Goal: Information Seeking & Learning: Compare options

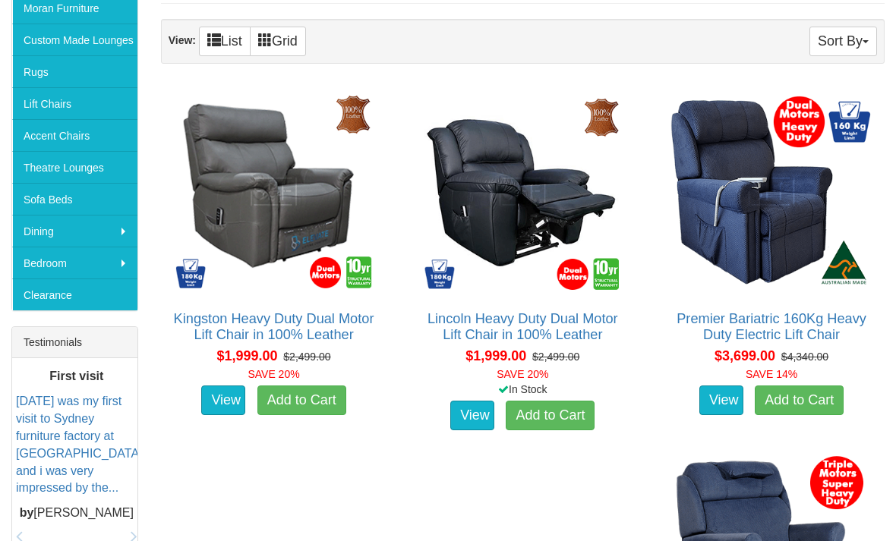
scroll to position [331, 0]
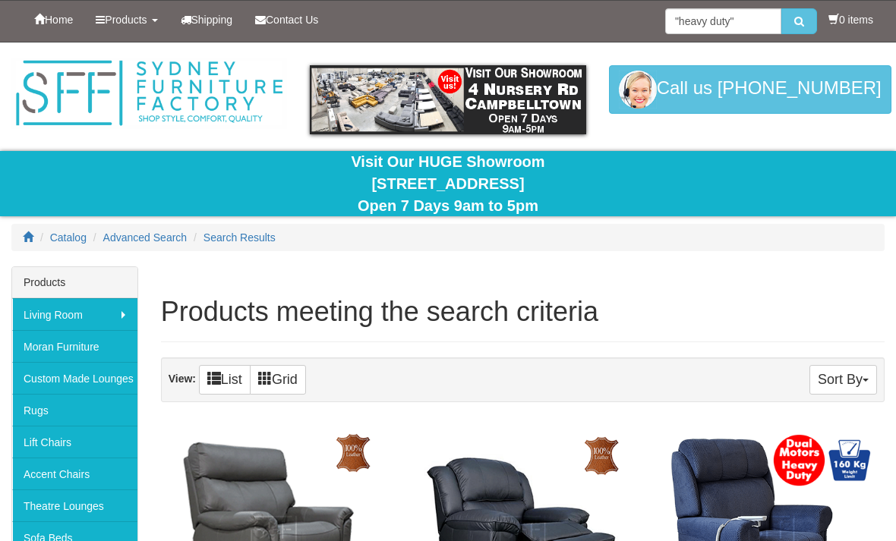
scroll to position [384, 0]
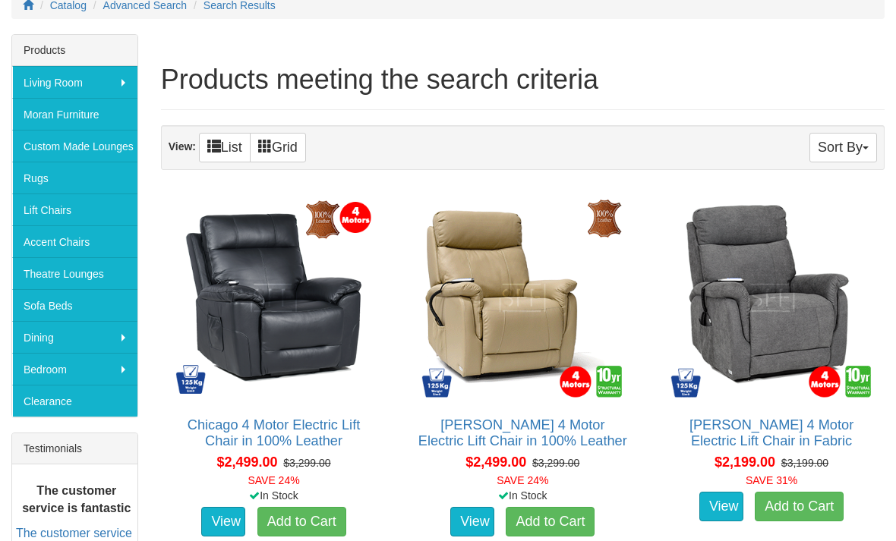
scroll to position [233, 0]
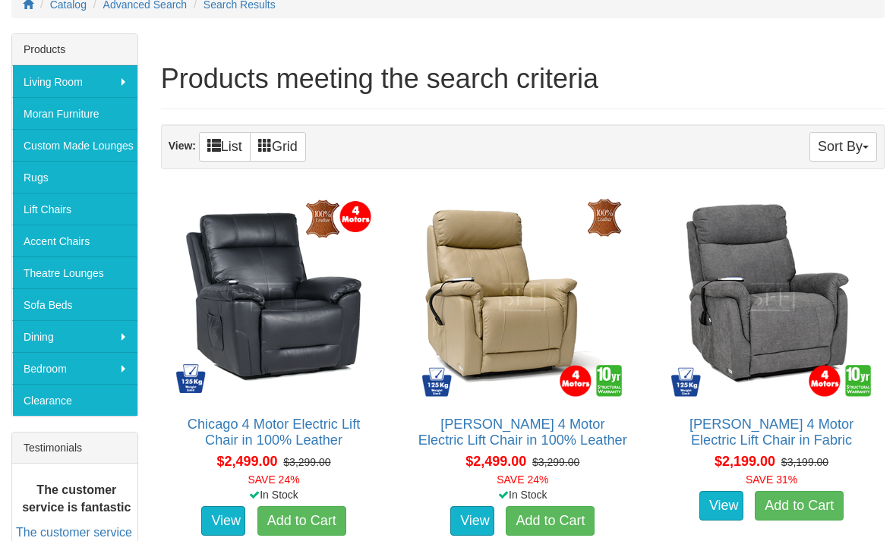
click at [227, 512] on link "View" at bounding box center [223, 521] width 44 height 30
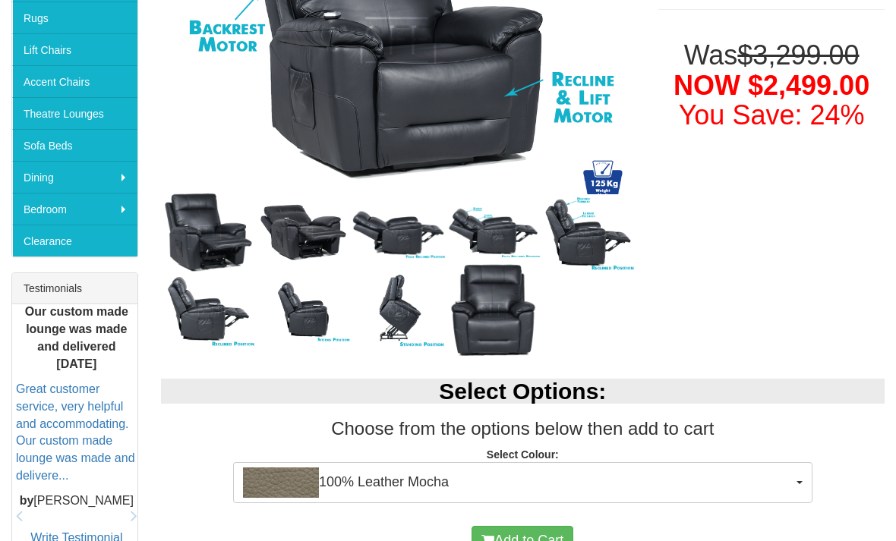
scroll to position [337, 0]
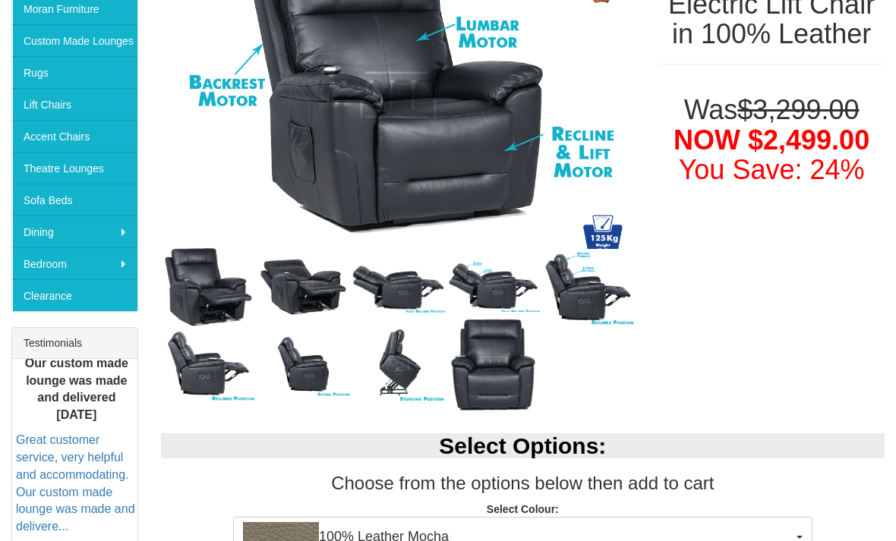
click at [301, 288] on img at bounding box center [303, 288] width 95 height 69
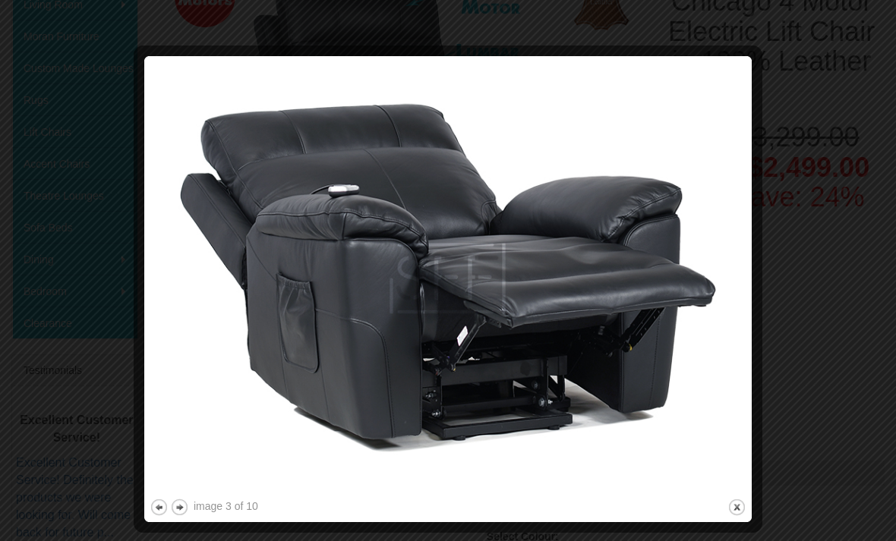
scroll to position [311, 0]
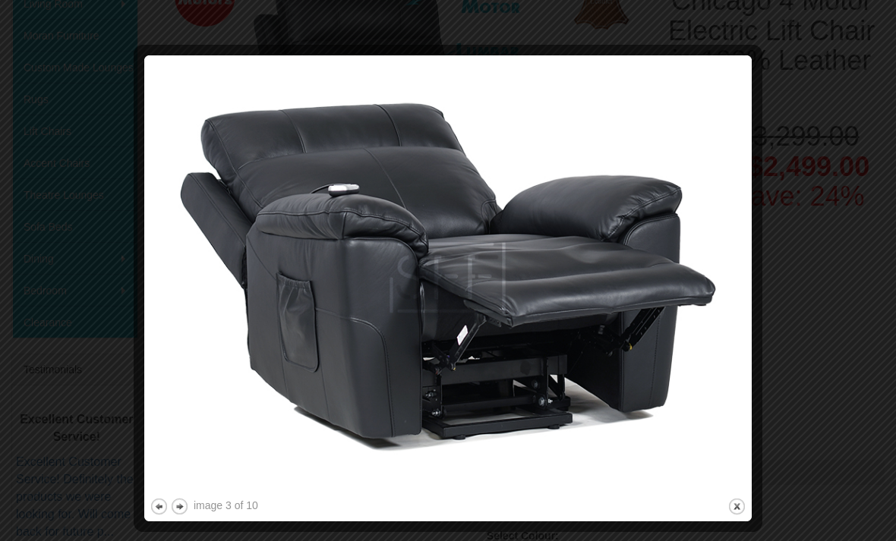
click at [773, 439] on div at bounding box center [448, 270] width 896 height 541
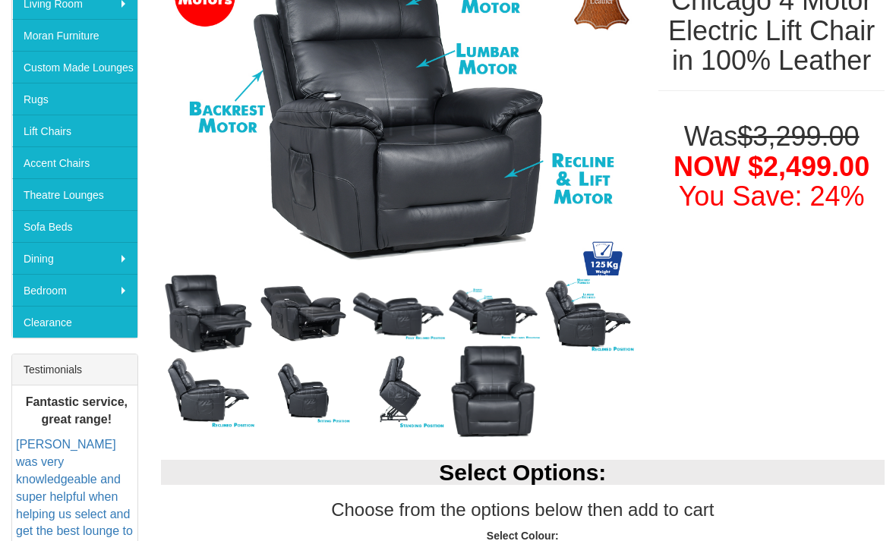
click at [390, 316] on img at bounding box center [398, 314] width 95 height 53
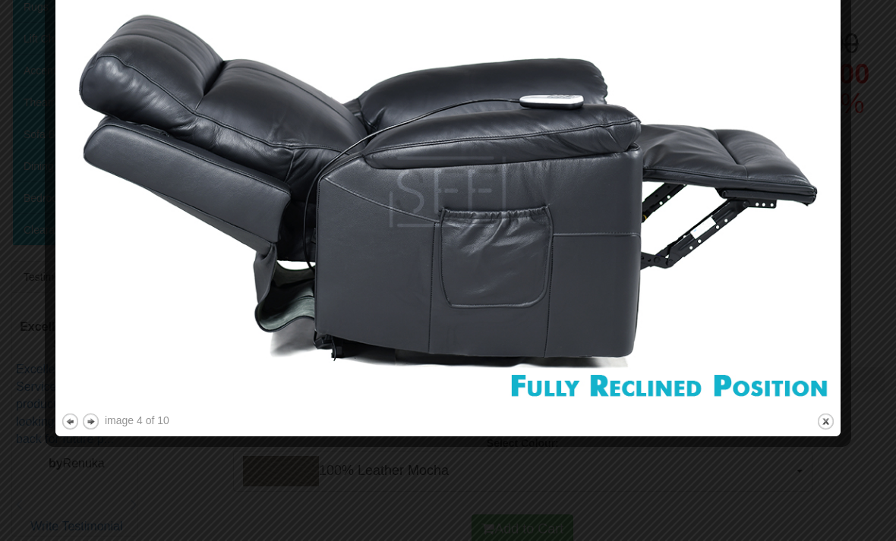
scroll to position [404, 0]
click at [794, 108] on img at bounding box center [448, 192] width 774 height 436
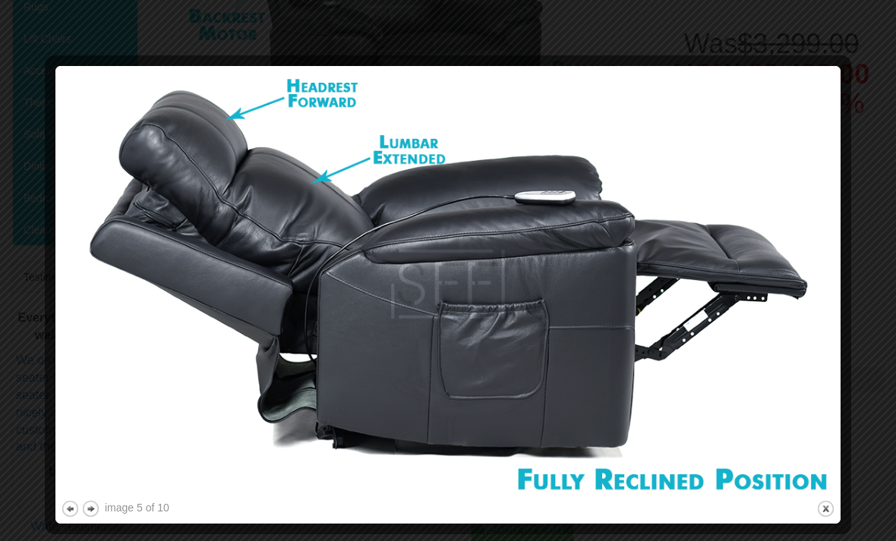
click at [789, 150] on img at bounding box center [448, 284] width 774 height 426
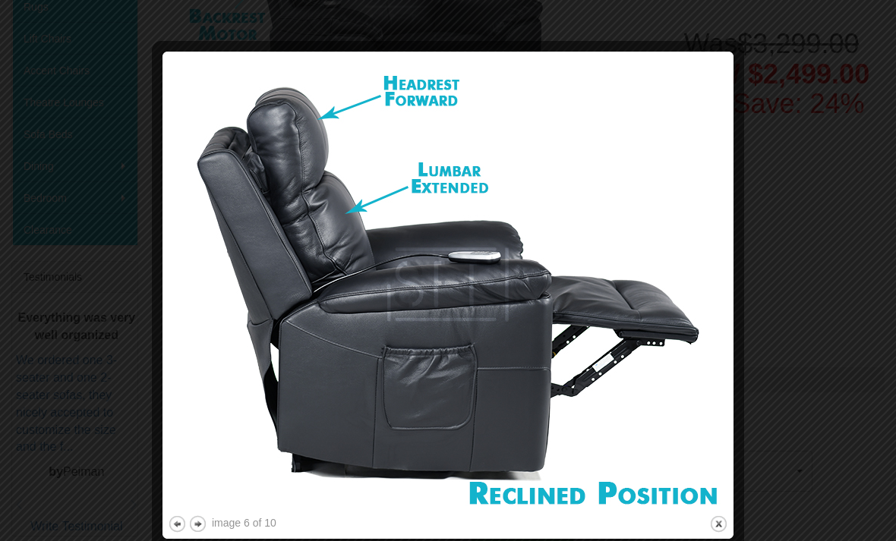
scroll to position [409, 0]
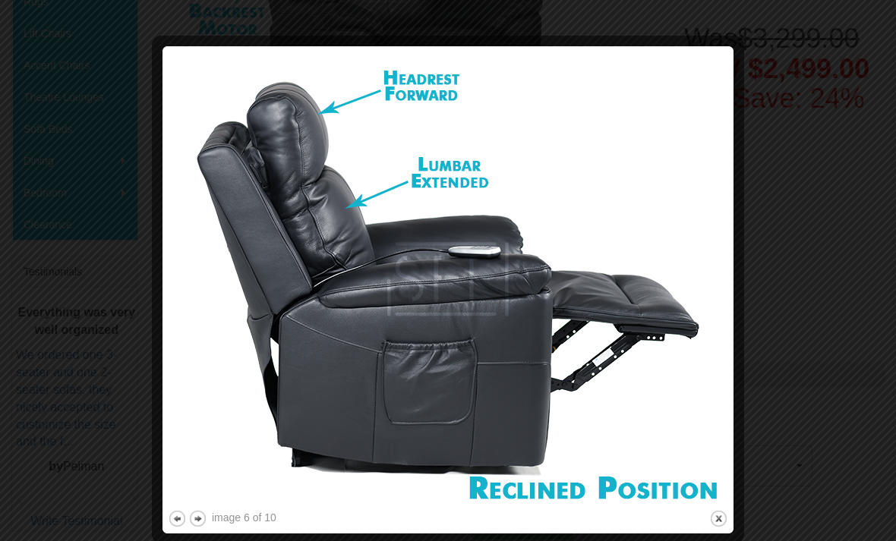
click at [90, 304] on div at bounding box center [448, 270] width 896 height 541
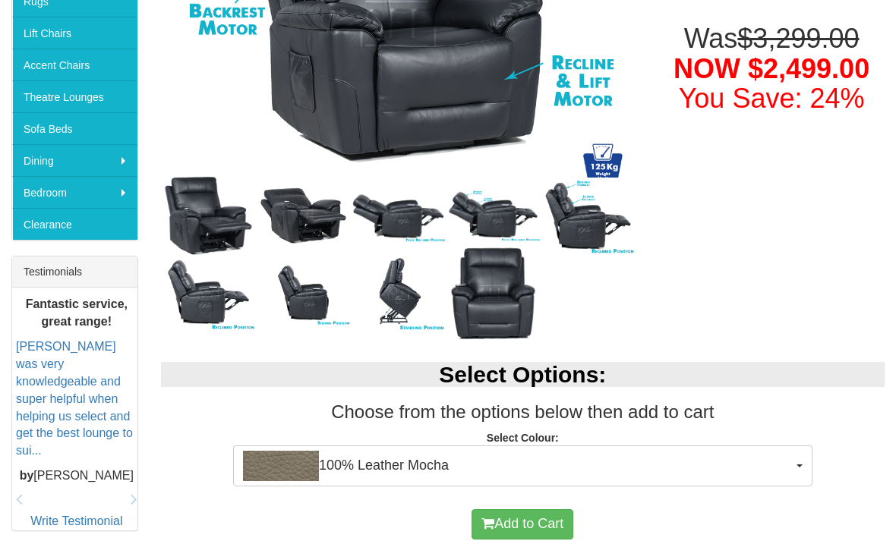
click at [194, 331] on img at bounding box center [208, 293] width 95 height 77
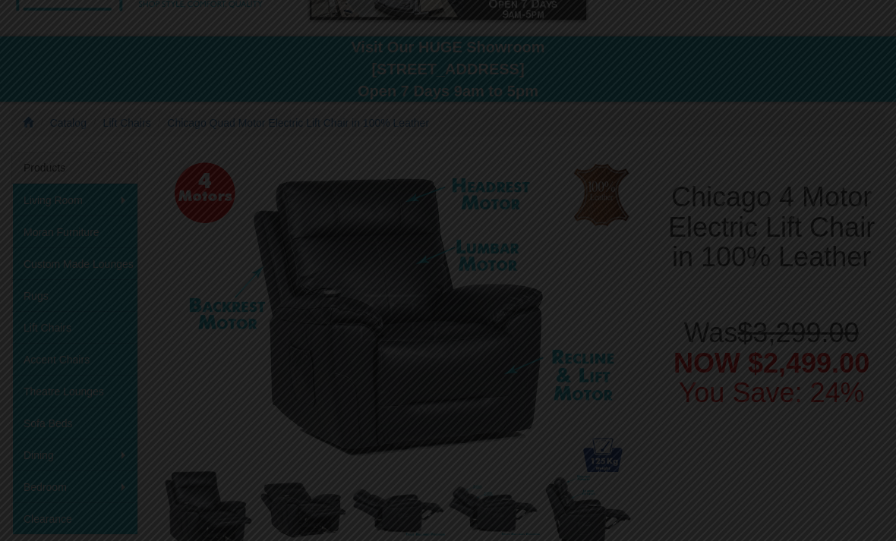
scroll to position [0, 0]
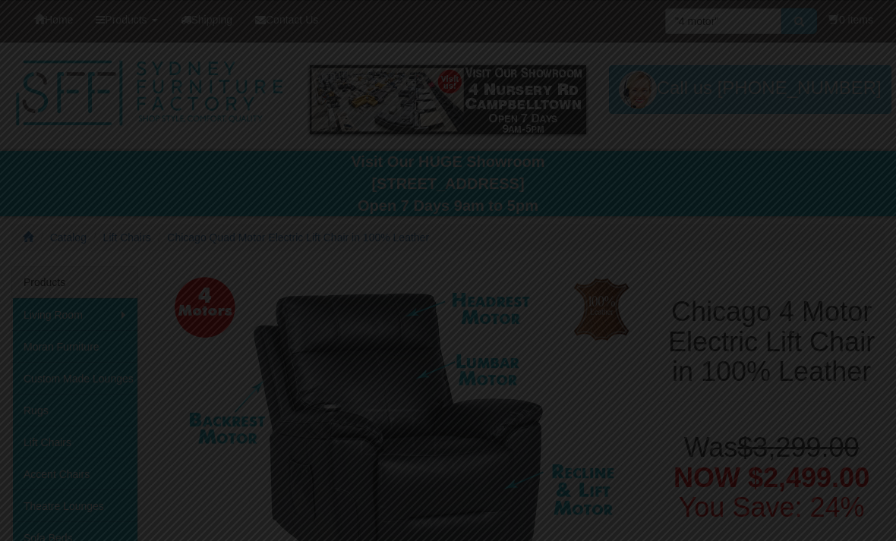
click at [783, 333] on div at bounding box center [448, 270] width 896 height 541
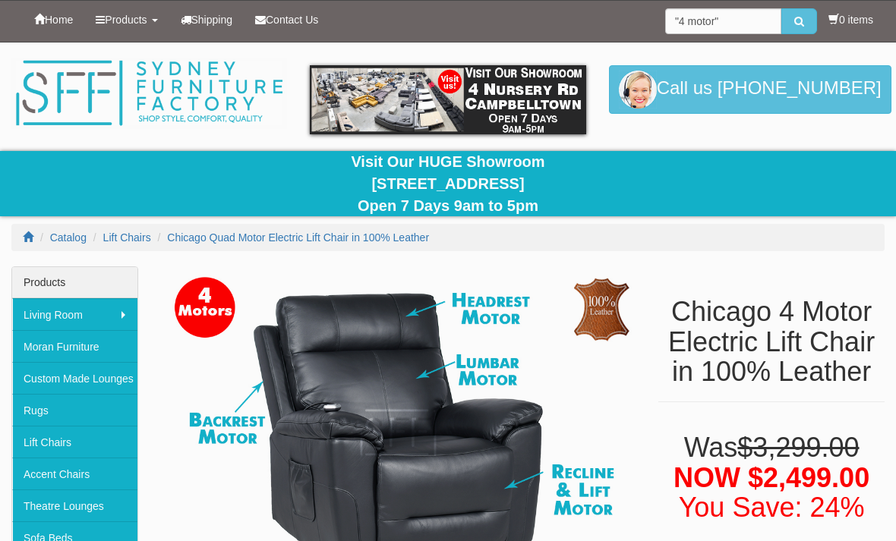
scroll to position [436, 0]
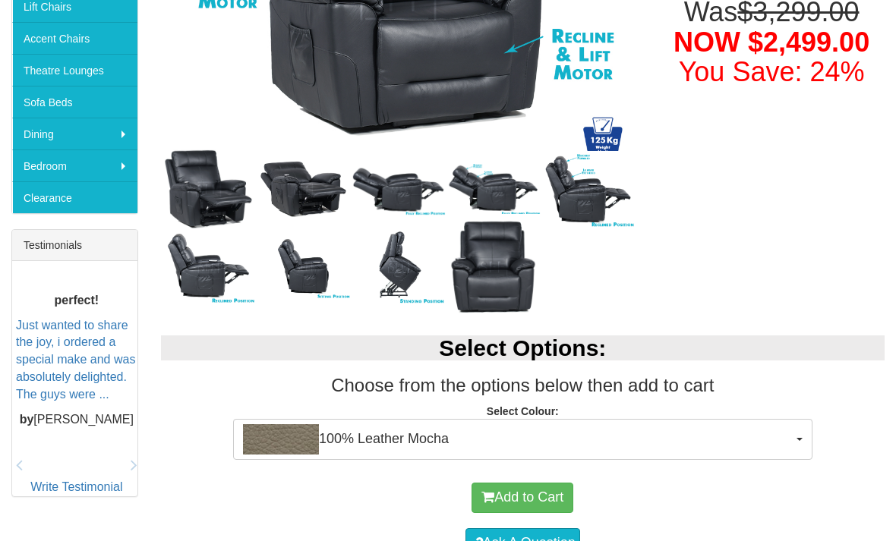
click at [788, 333] on div "Select Options: Choose from the options below then add to cart Select Colour: 1…" at bounding box center [523, 393] width 746 height 147
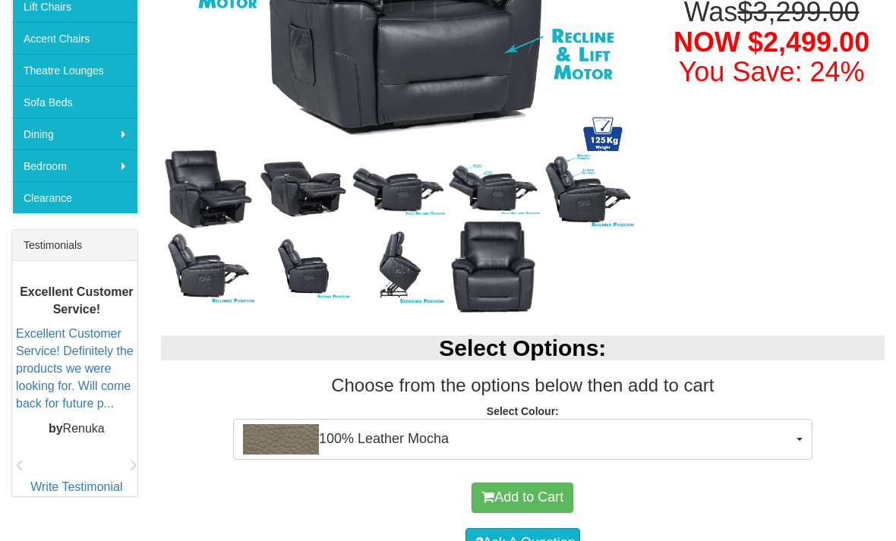
click at [502, 266] on img at bounding box center [493, 267] width 95 height 106
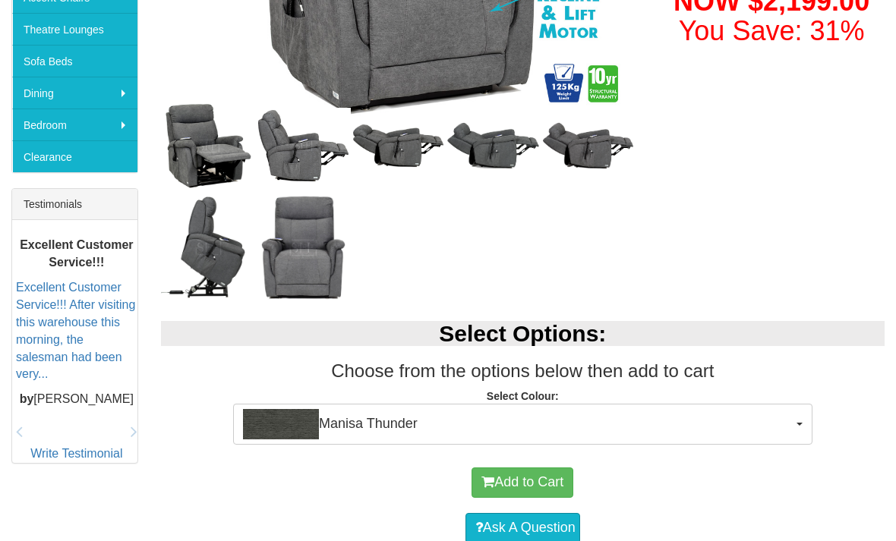
scroll to position [474, 0]
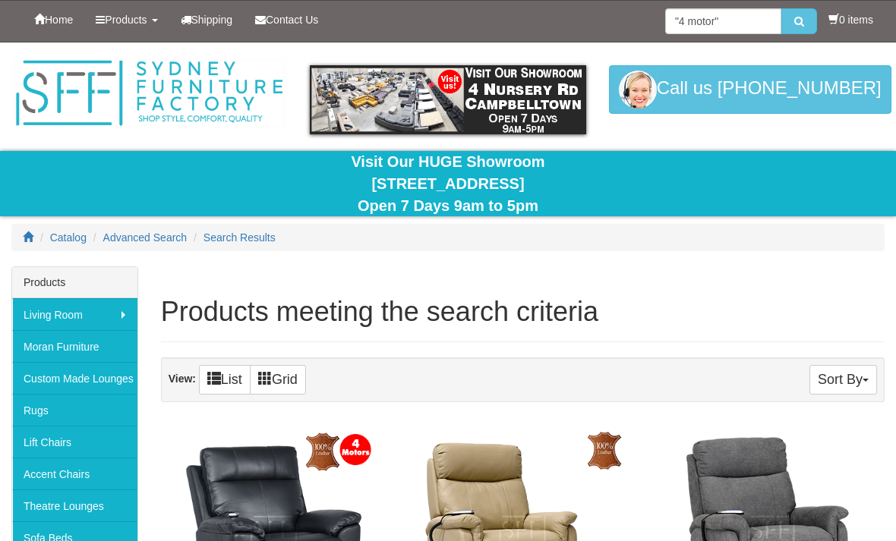
scroll to position [49, 0]
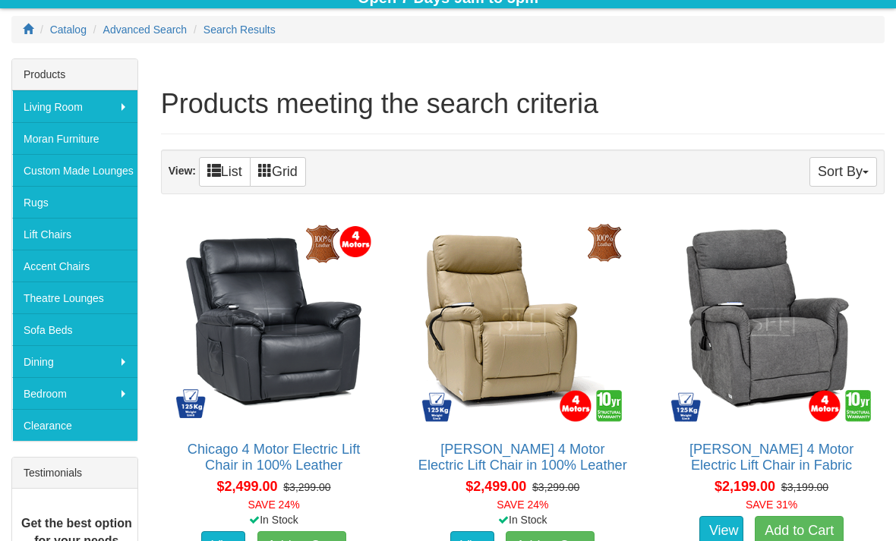
scroll to position [163, 0]
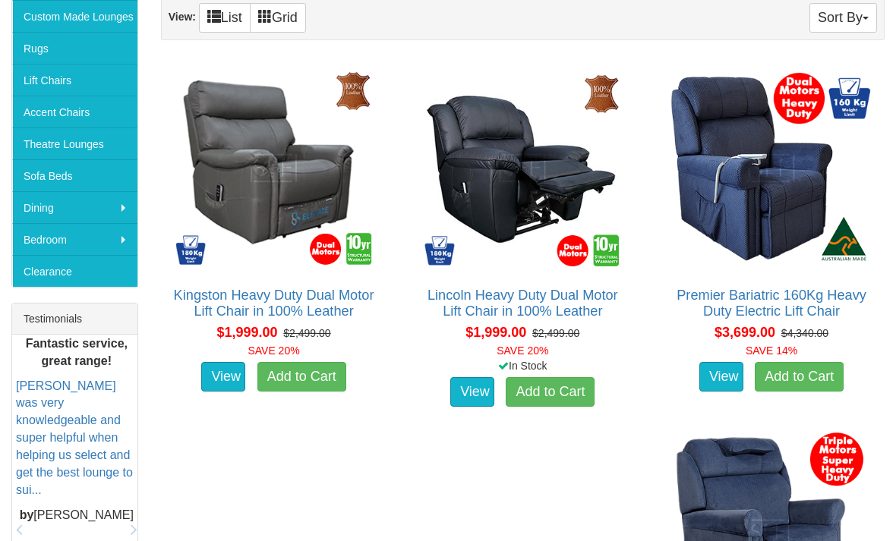
scroll to position [341, 0]
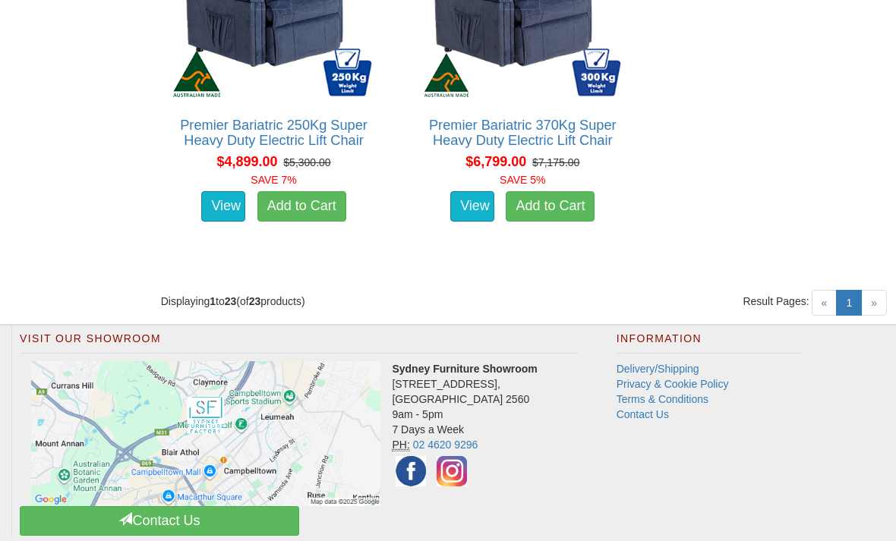
scroll to position [3867, 0]
click at [876, 316] on span "»" at bounding box center [874, 303] width 26 height 26
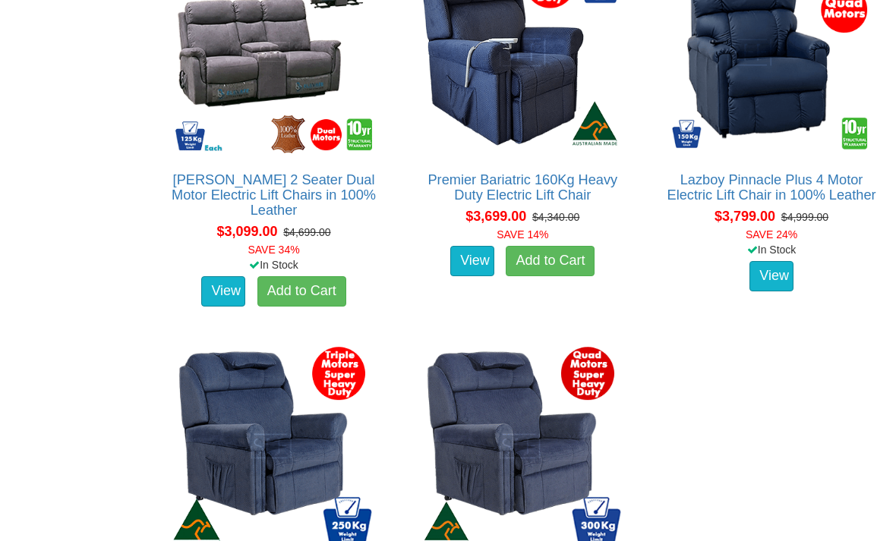
scroll to position [3417, 0]
